Goal: Information Seeking & Learning: Learn about a topic

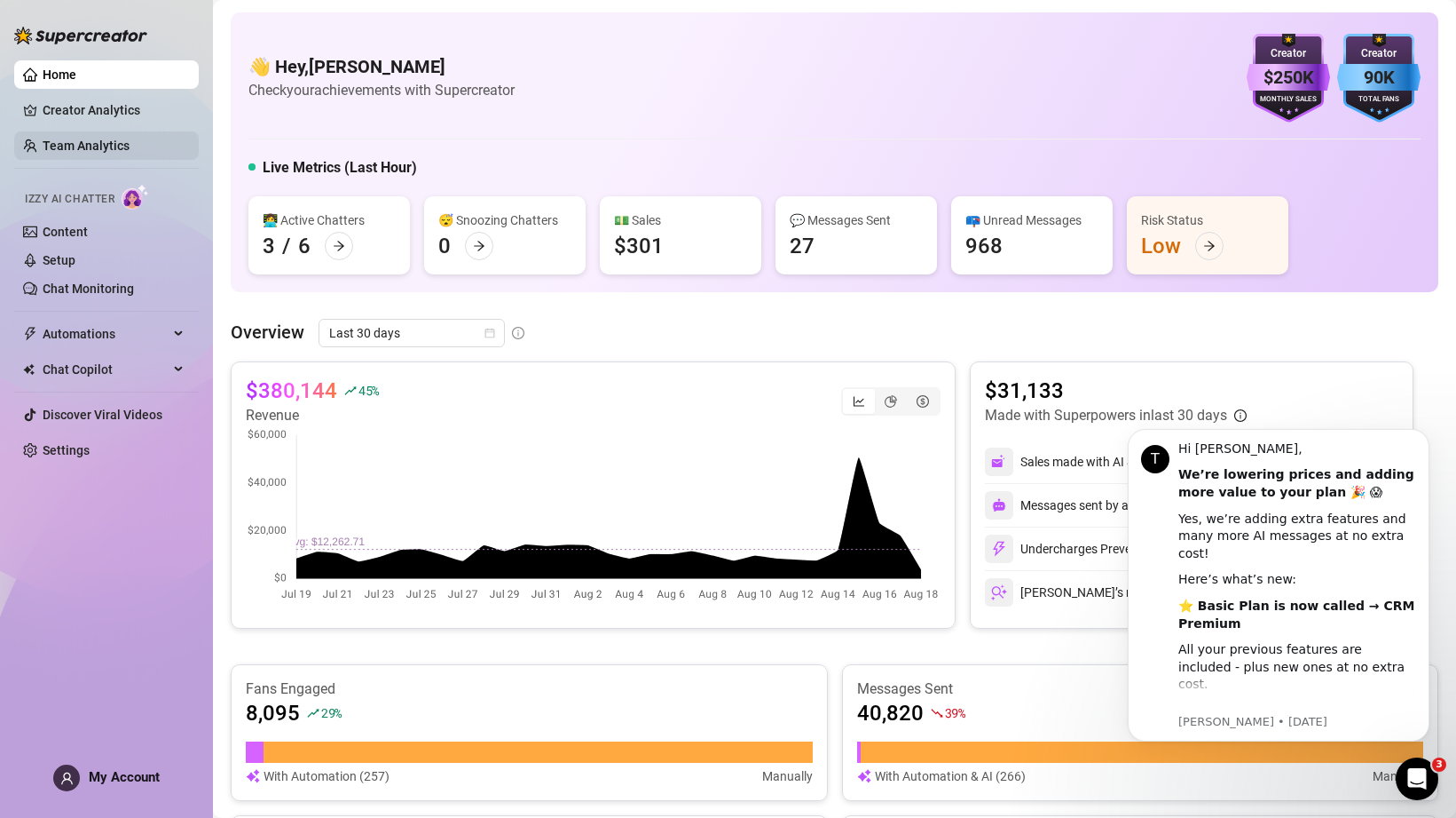
click at [82, 138] on link "Team Analytics" at bounding box center [86, 145] width 87 height 14
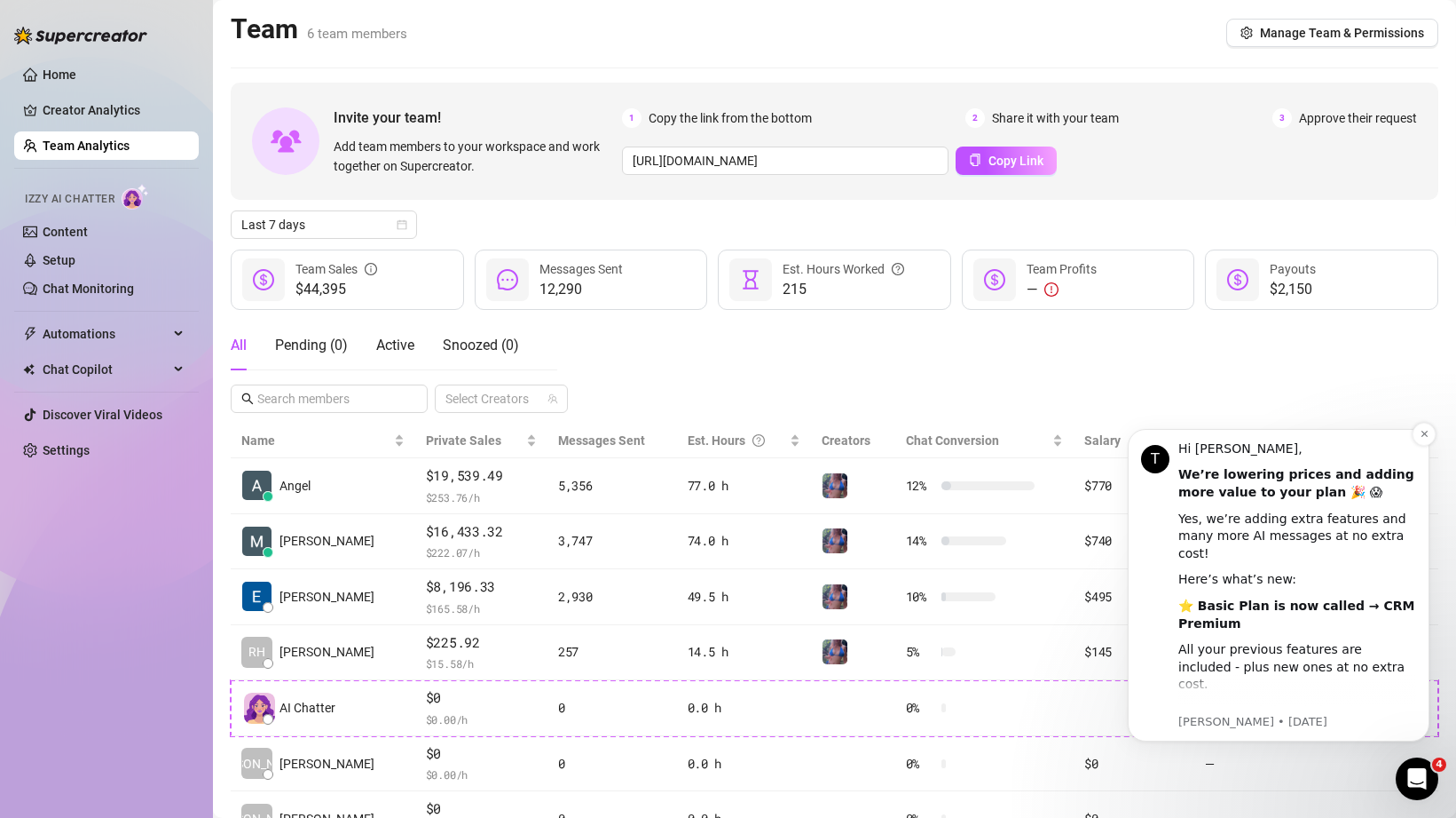
click at [1397, 433] on div "T Hi [PERSON_NAME], We’re lowering prices and adding more value to your plan 🎉 …" at bounding box center [1278, 585] width 302 height 313
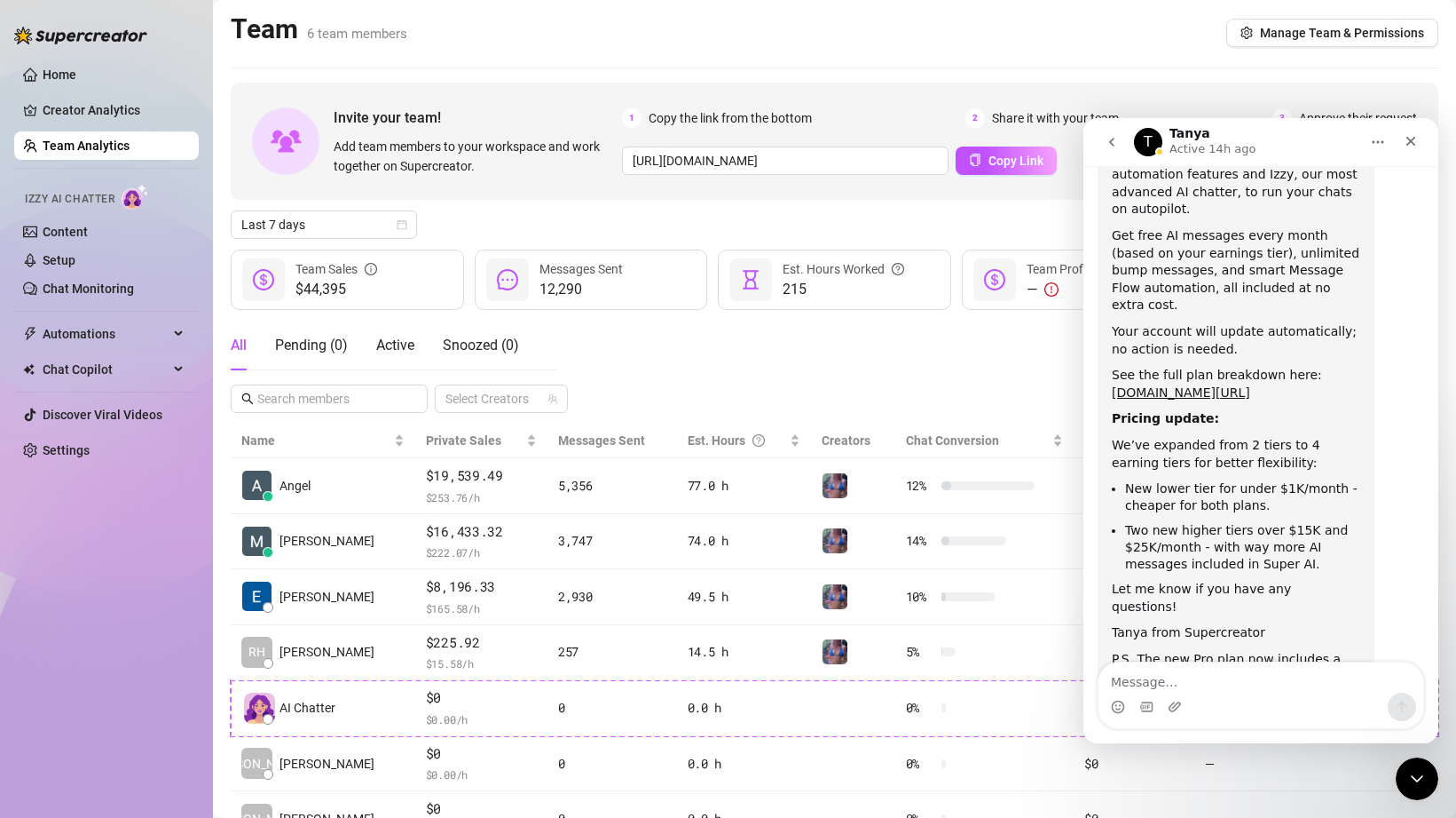
scroll to position [468, 0]
click at [1411, 773] on icon "Close Intercom Messenger" at bounding box center [1417, 778] width 21 height 21
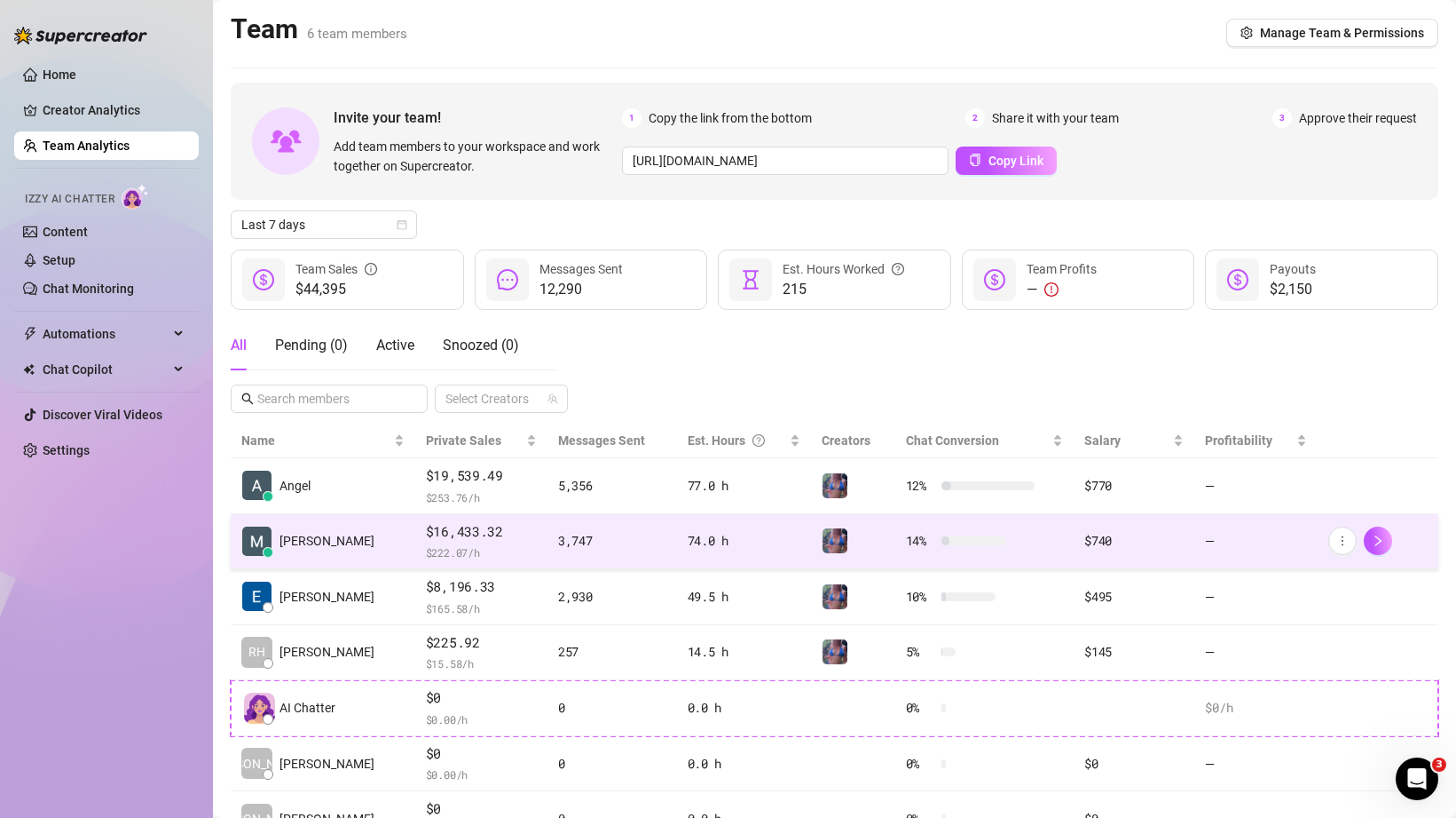
click at [333, 542] on td "[PERSON_NAME]" at bounding box center [323, 542] width 185 height 56
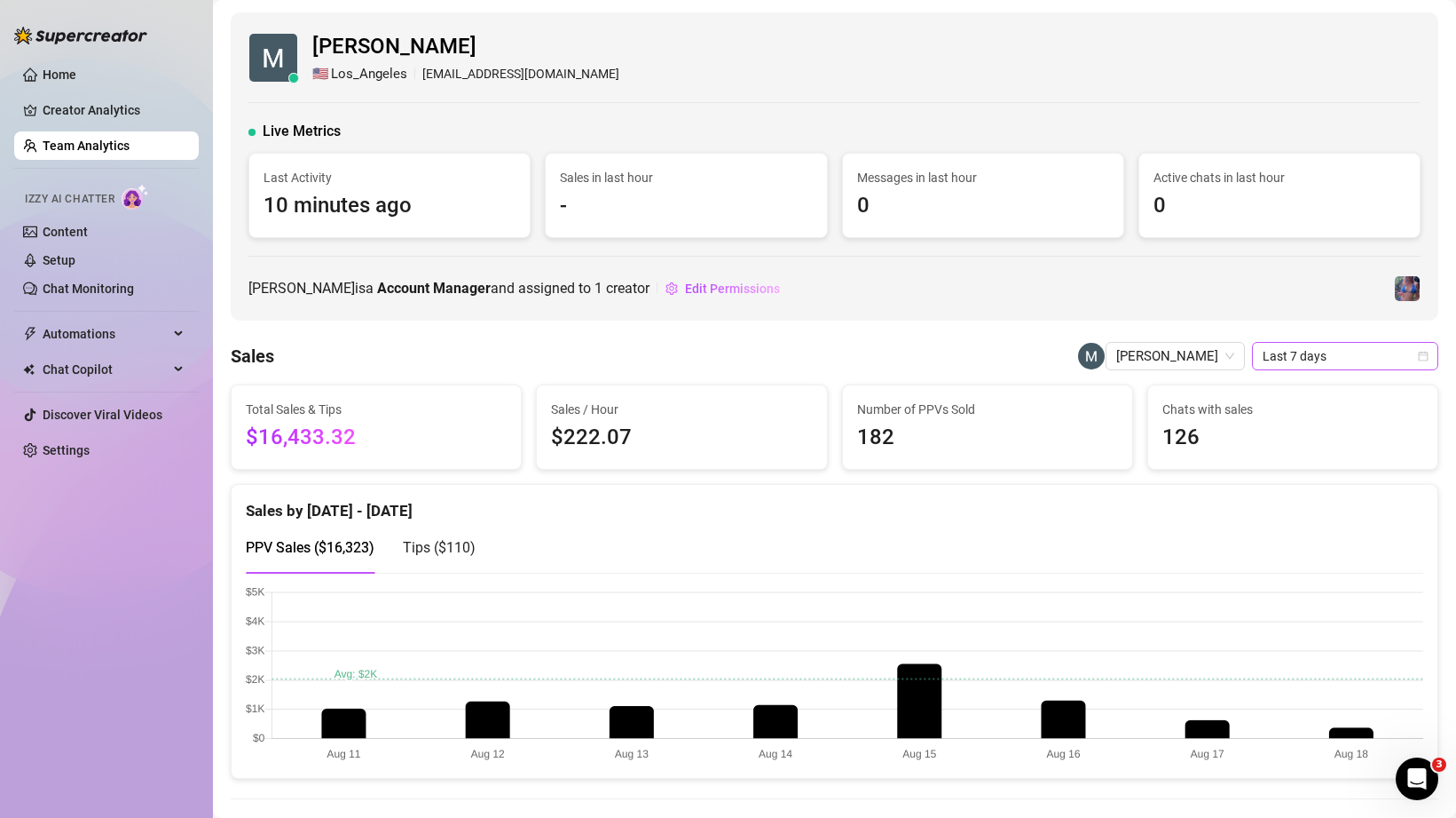
click at [1344, 368] on span "Last 7 days" at bounding box center [1346, 356] width 165 height 27
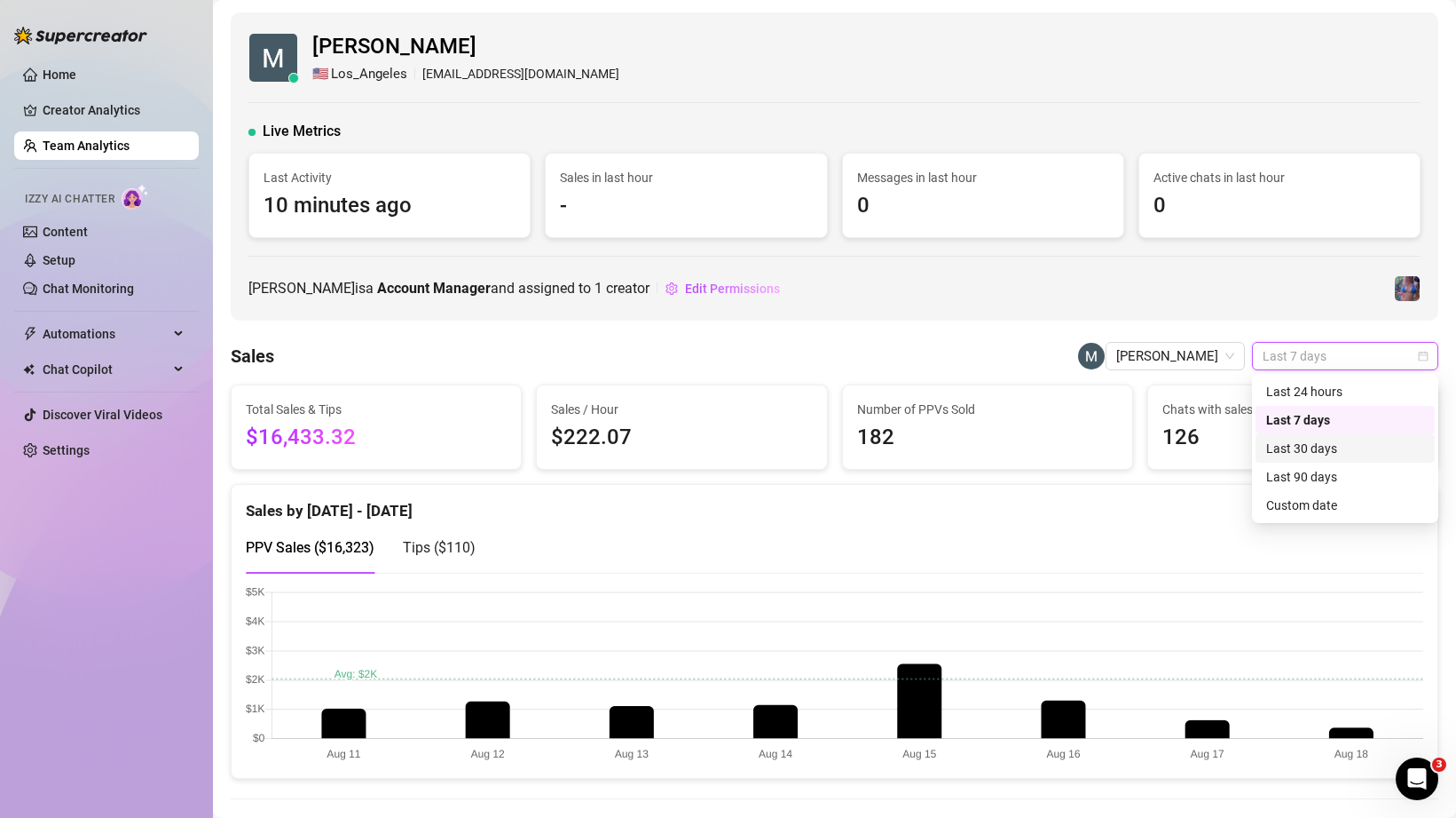
click at [1321, 442] on div "Last 30 days" at bounding box center [1346, 448] width 158 height 19
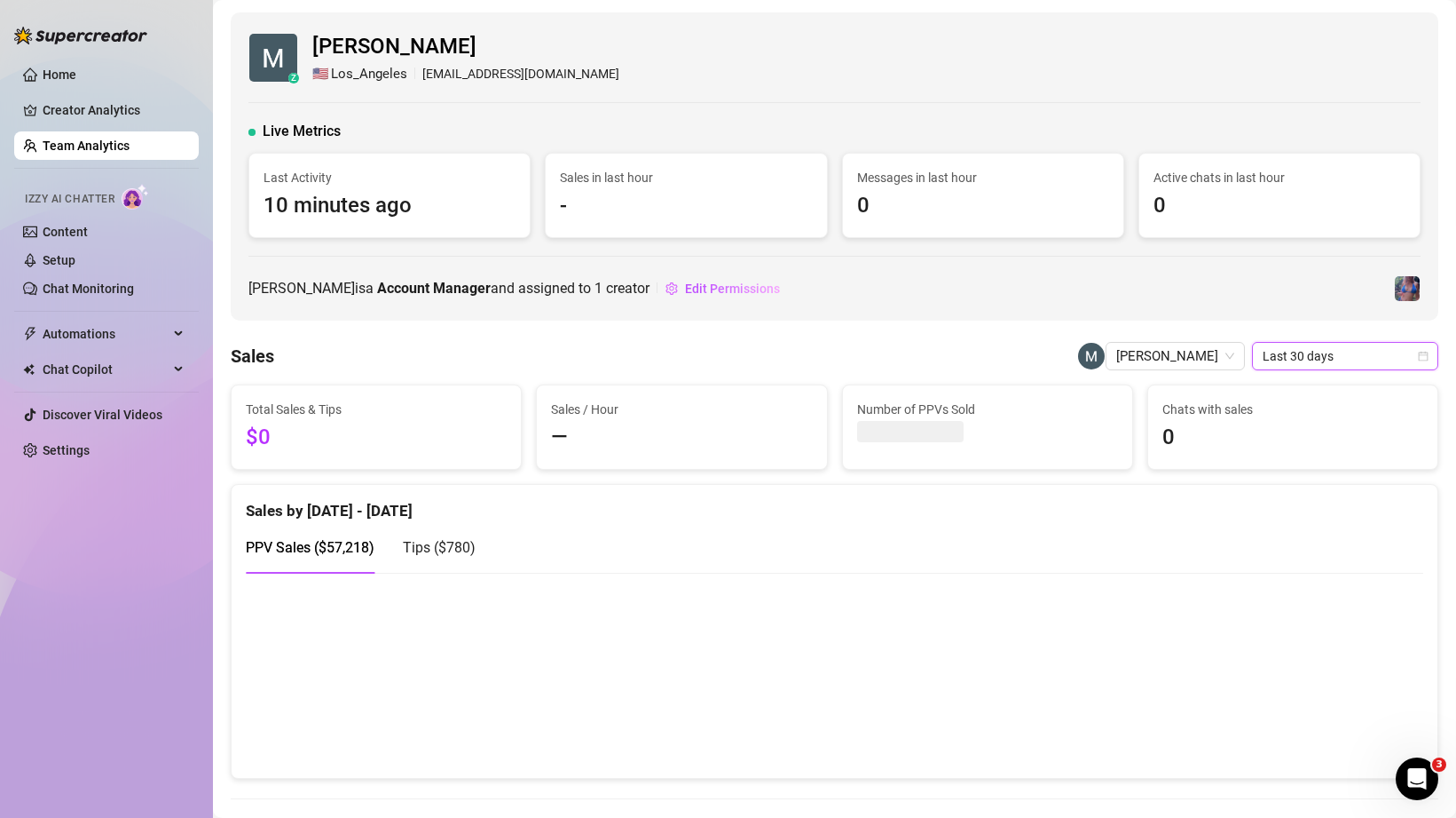
click at [1304, 348] on span "Last 30 days" at bounding box center [1346, 356] width 165 height 27
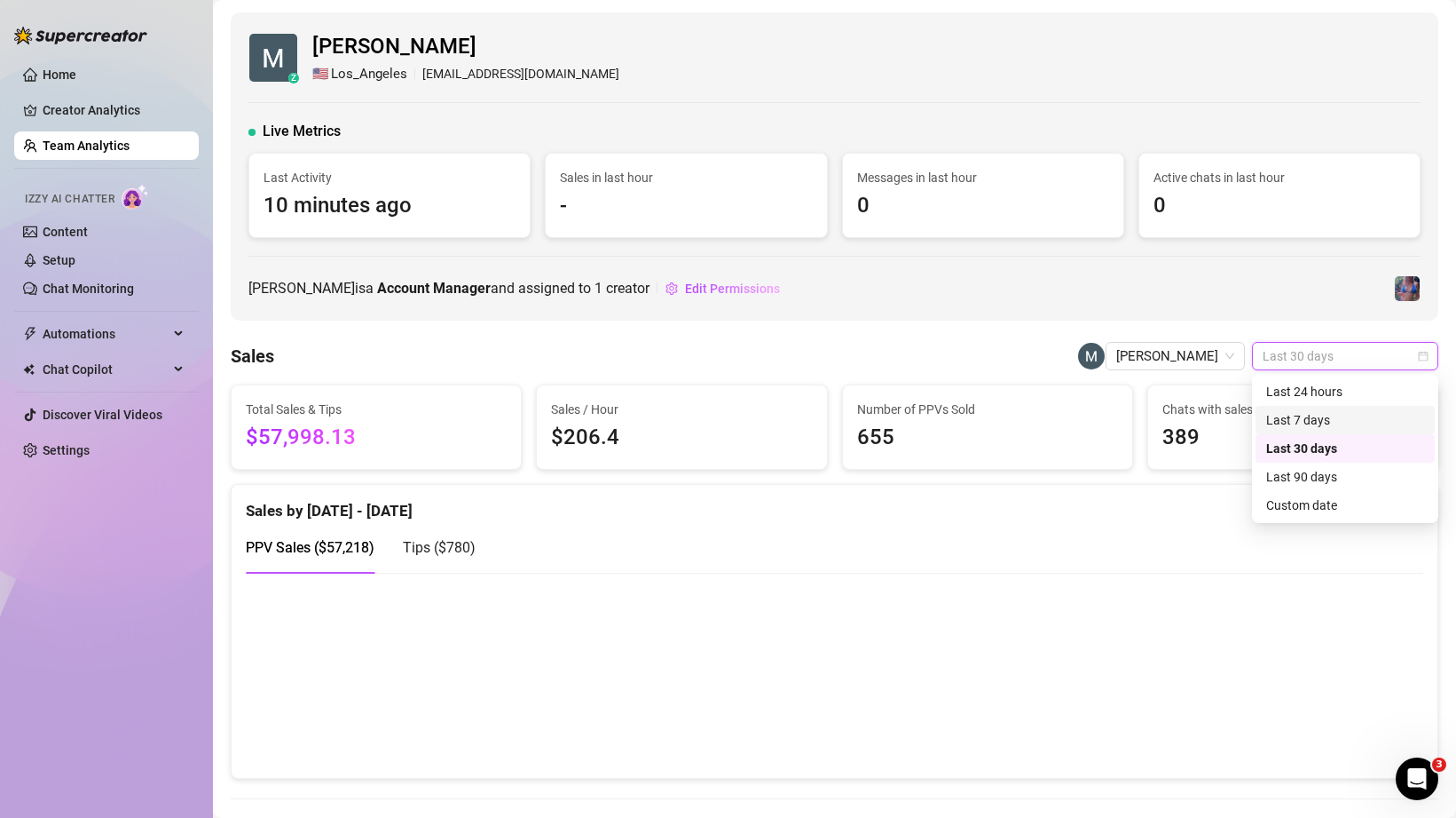
click at [1303, 416] on div "Last 7 days" at bounding box center [1346, 420] width 158 height 19
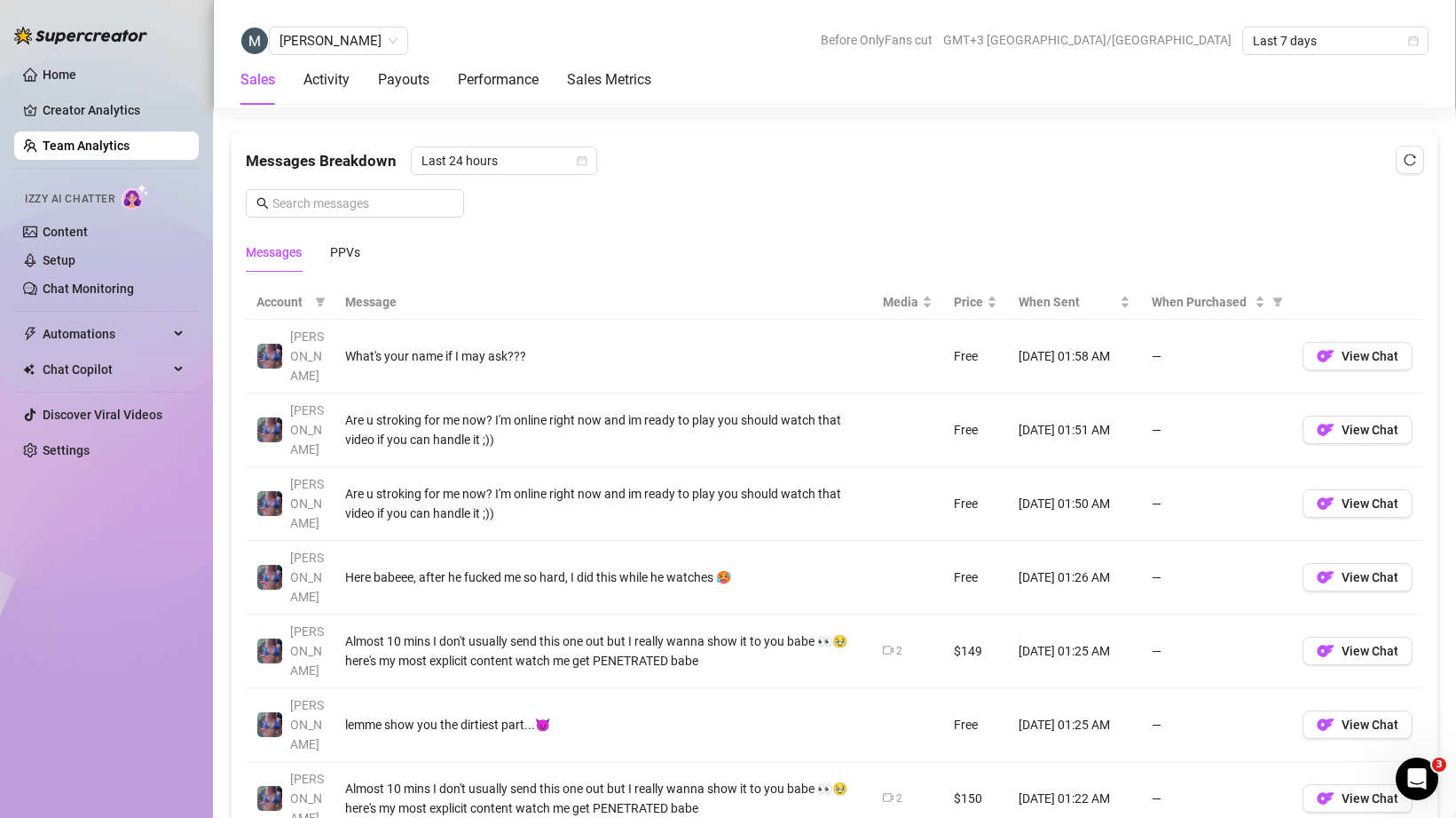
scroll to position [1137, 0]
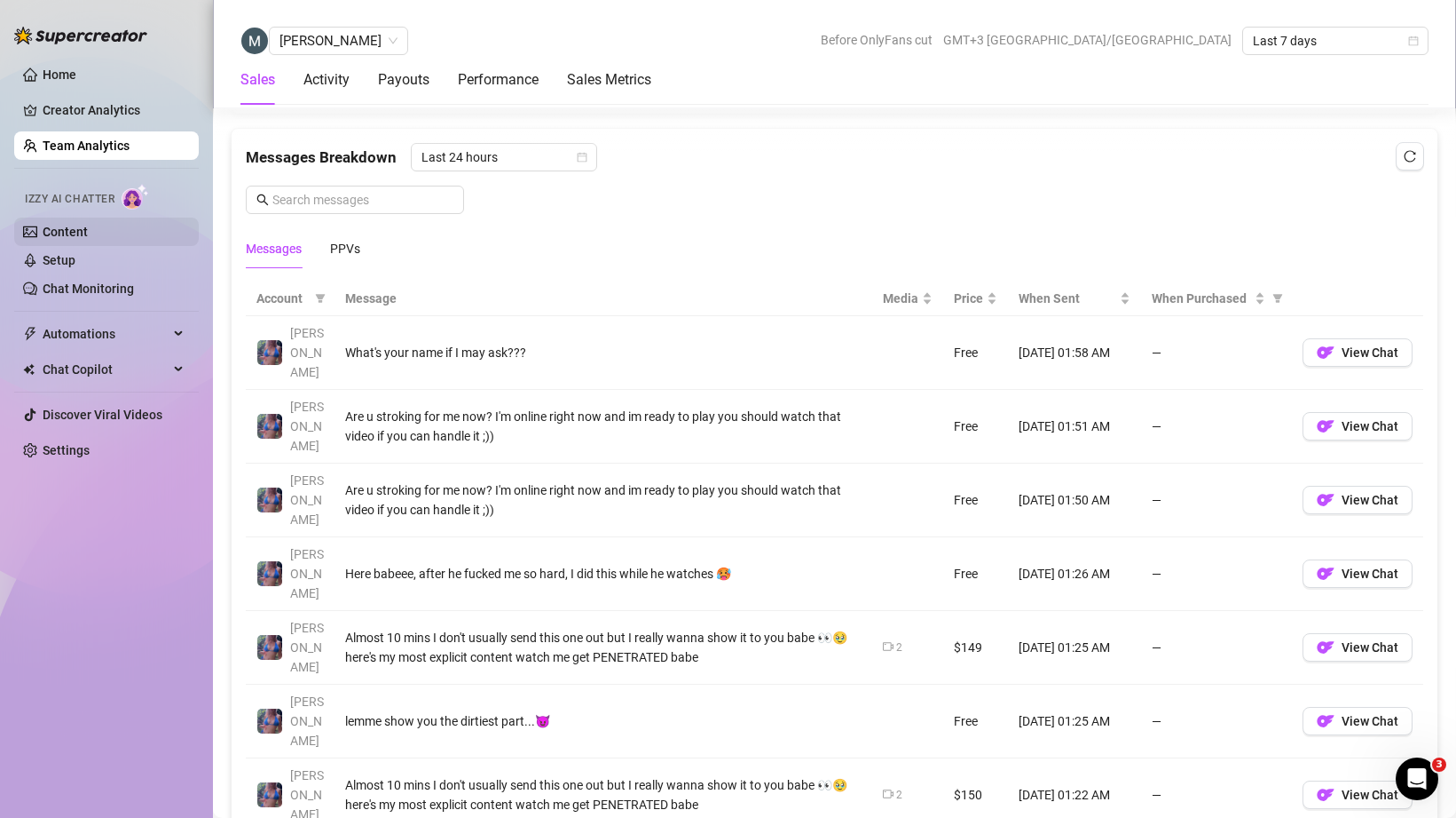
click at [53, 233] on link "Content" at bounding box center [65, 231] width 45 height 14
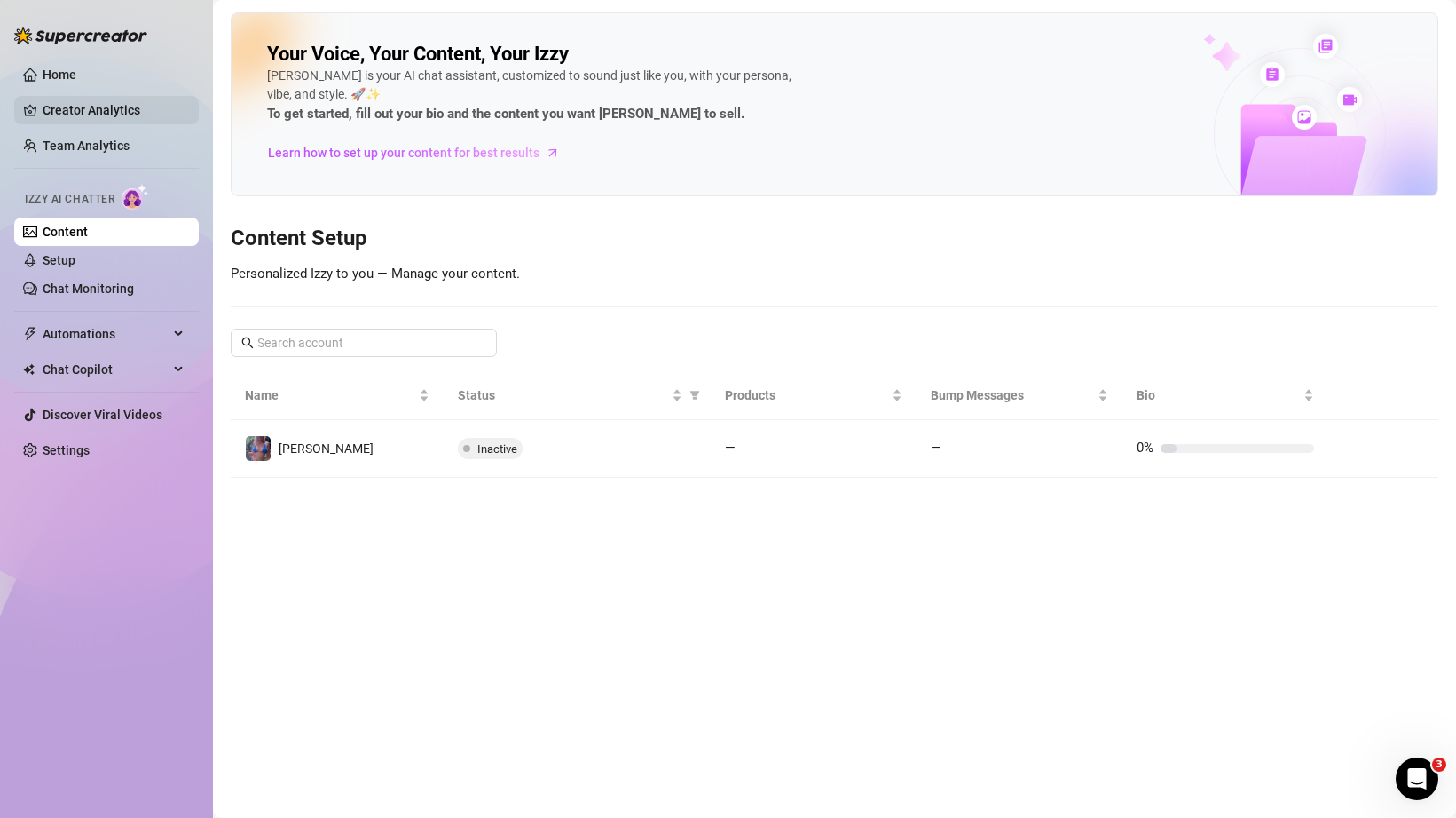
click at [71, 99] on link "Creator Analytics" at bounding box center [113, 110] width 142 height 29
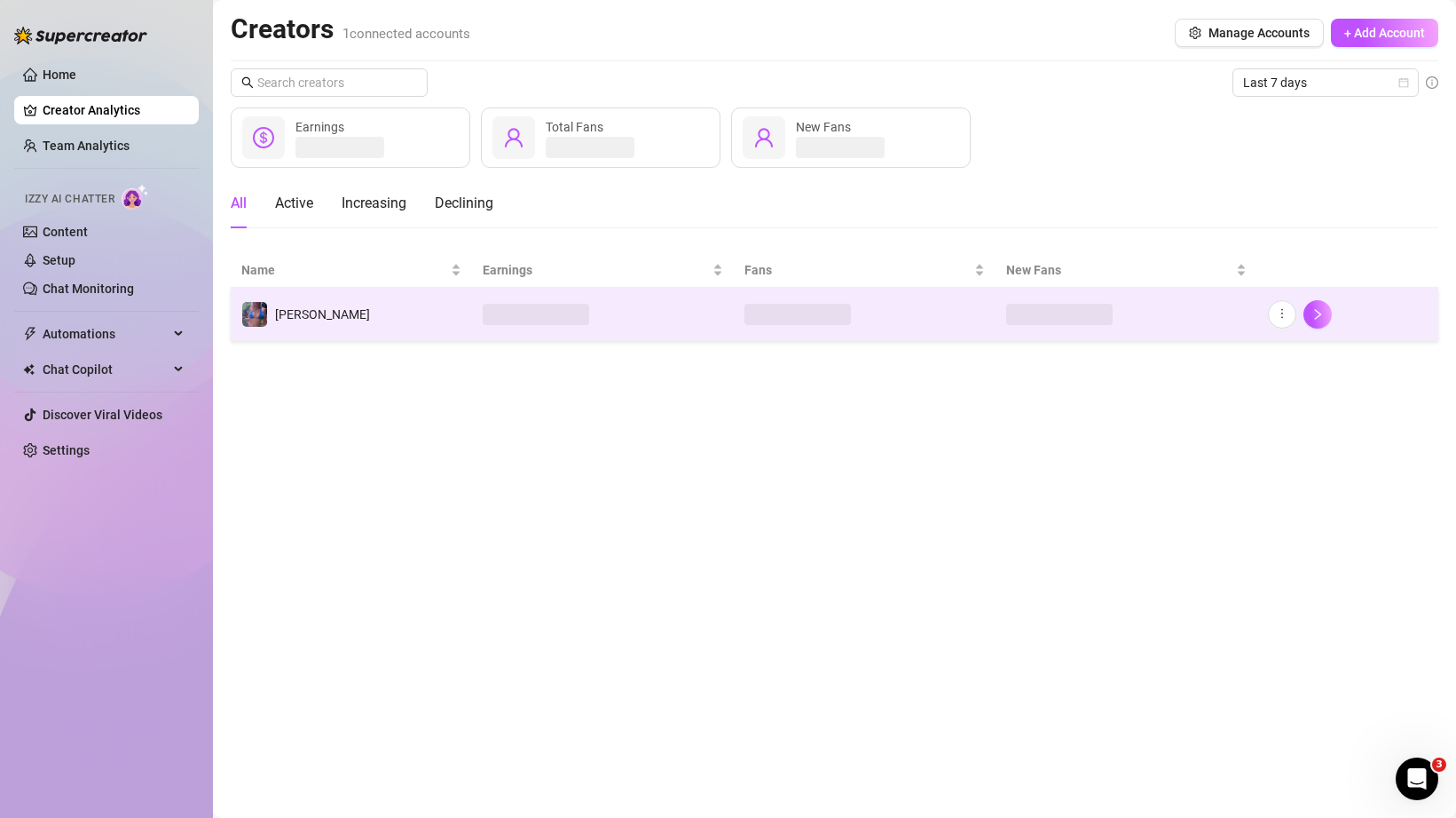
click at [376, 314] on td "[PERSON_NAME]" at bounding box center [352, 314] width 241 height 53
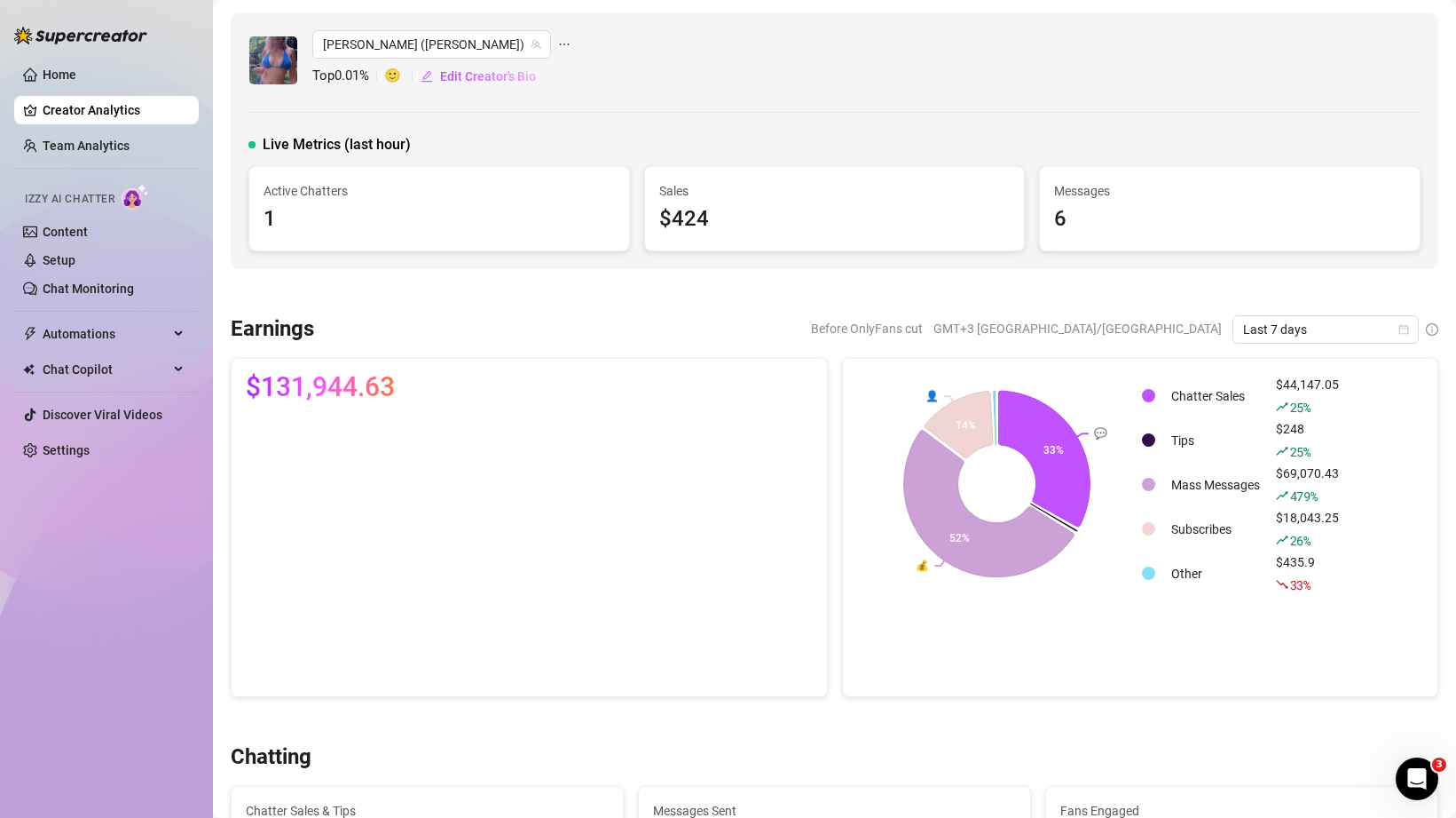
scroll to position [468, 0]
